Goal: Task Accomplishment & Management: Complete application form

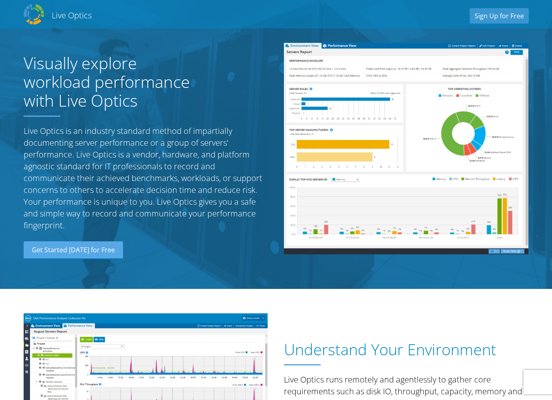
scroll to position [848, 0]
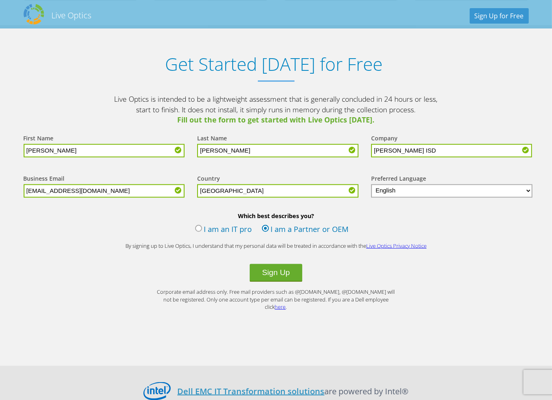
click at [223, 227] on label "I am an IT pro" at bounding box center [223, 230] width 57 height 12
click at [0, 0] on input "I am an IT pro" at bounding box center [0, 0] width 0 height 0
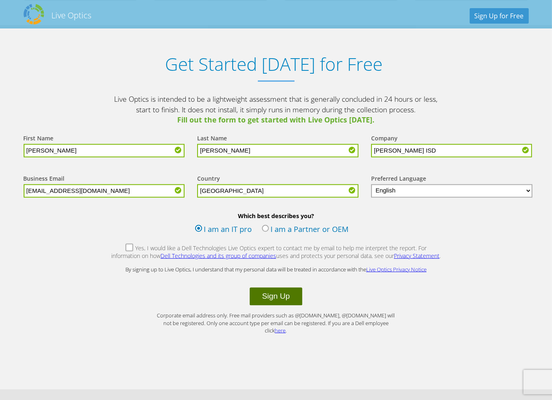
click at [274, 291] on button "Sign Up" at bounding box center [276, 297] width 52 height 18
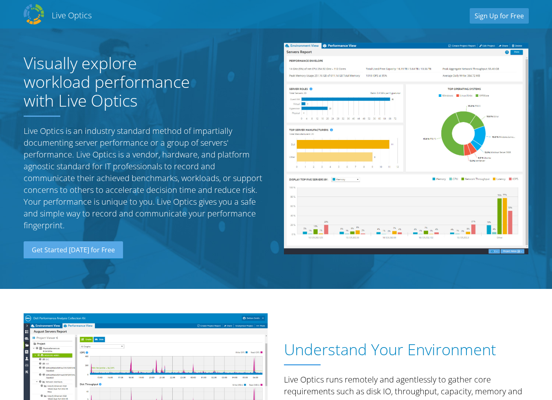
select select "224"
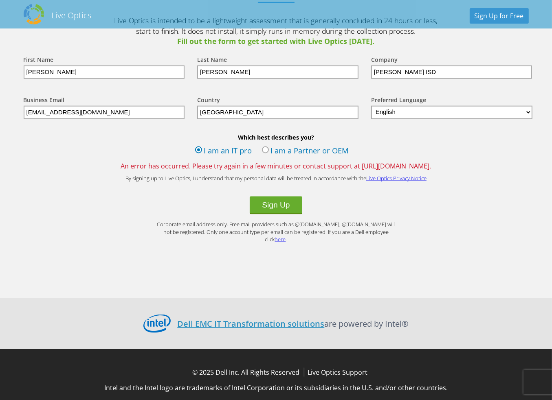
scroll to position [928, 0]
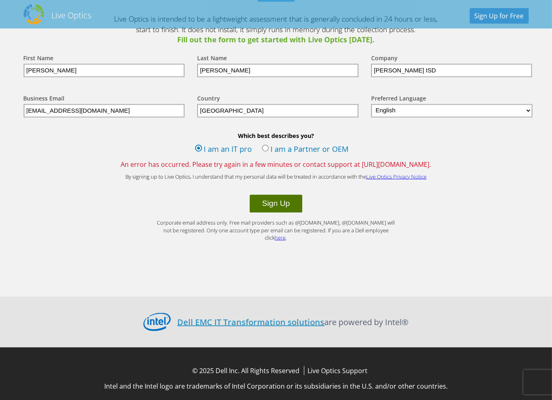
click at [291, 200] on button "Sign Up" at bounding box center [276, 204] width 52 height 18
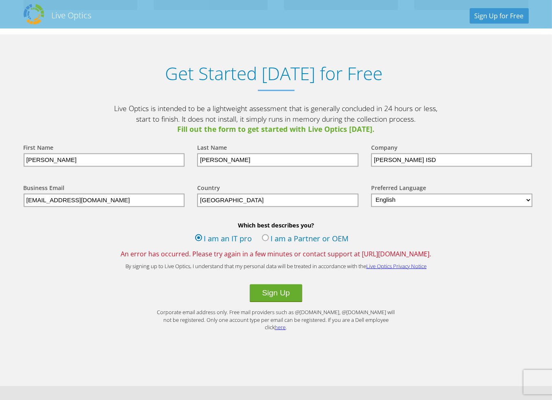
scroll to position [928, 0]
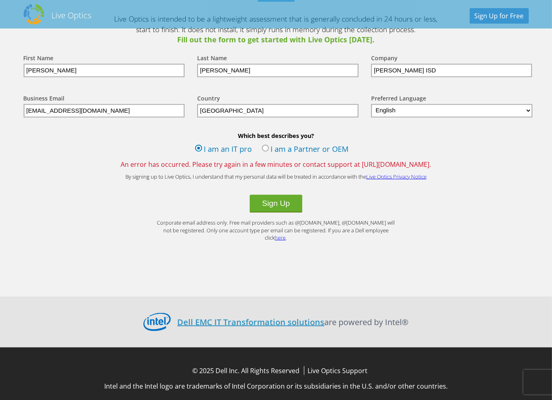
click at [300, 116] on input "[GEOGRAPHIC_DATA]" at bounding box center [277, 110] width 161 height 13
click at [141, 114] on input "[EMAIL_ADDRESS][DOMAIN_NAME]" at bounding box center [104, 110] width 161 height 13
type input "[EMAIL_ADDRESS][DOMAIN_NAME]"
click at [250, 195] on button "Sign Up" at bounding box center [276, 204] width 52 height 18
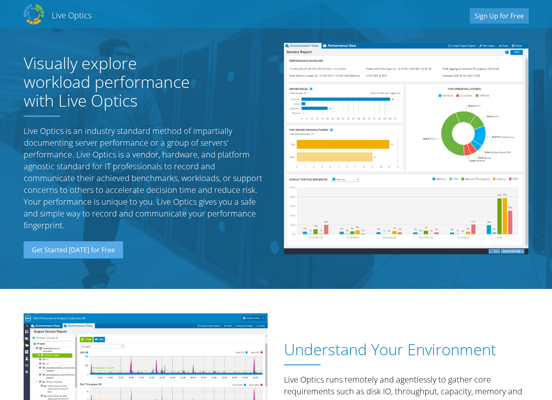
select select "224"
click at [490, 20] on link "Sign Up for Free" at bounding box center [498, 15] width 59 height 15
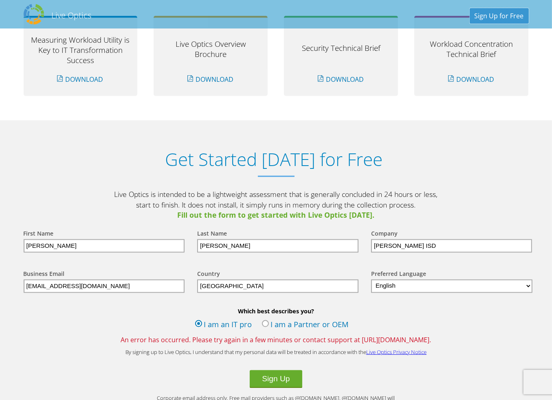
scroll to position [848, 0]
